Goal: Go to known website: Go to known website

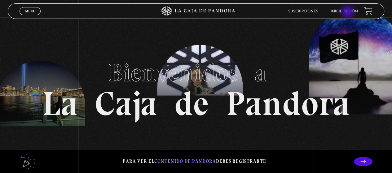
click at [348, 13] on link "Inicie sesión" at bounding box center [343, 12] width 27 height 4
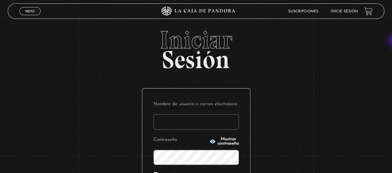
type input "gabrielarodri25@gmail.com"
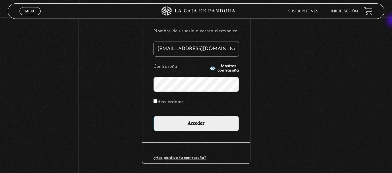
scroll to position [88, 0]
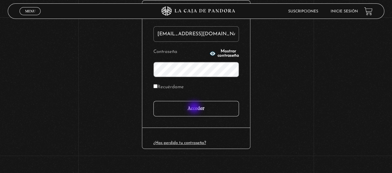
click at [195, 108] on input "Acceder" at bounding box center [195, 108] width 85 height 15
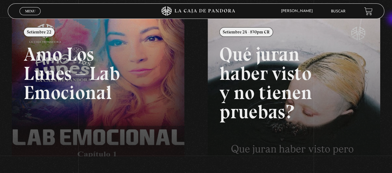
scroll to position [78, 0]
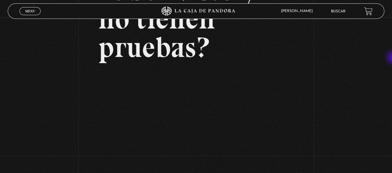
scroll to position [100, 0]
